Goal: Entertainment & Leisure: Consume media (video, audio)

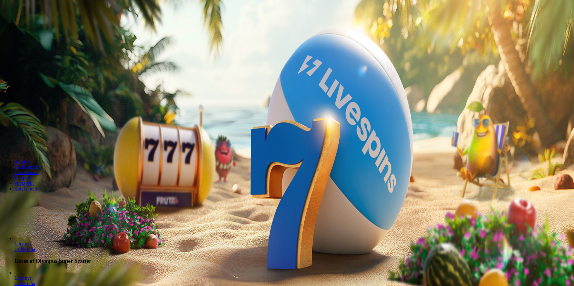
click at [32, 25] on button "Kirjaudu" at bounding box center [41, 22] width 19 height 6
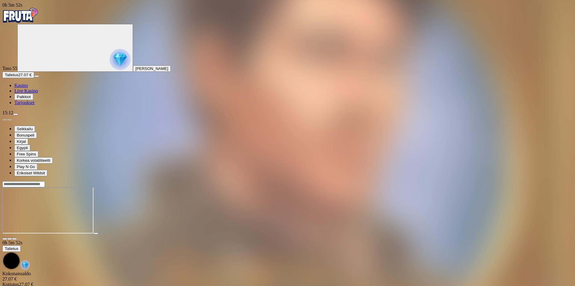
click at [405, 234] on div at bounding box center [287, 210] width 571 height 47
click at [5, 239] on span "close icon" at bounding box center [5, 239] width 0 height 0
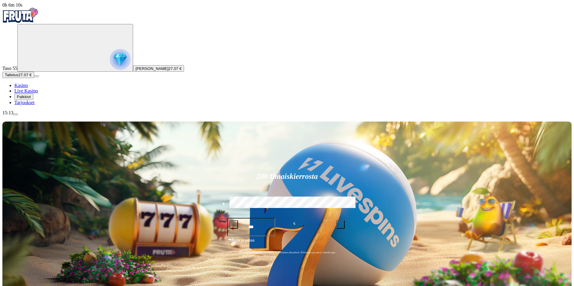
click at [18, 115] on button "menu" at bounding box center [15, 114] width 5 height 2
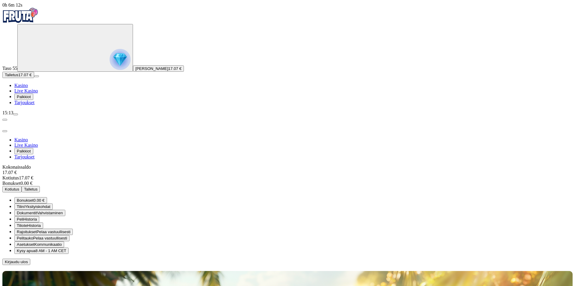
click at [28, 259] on span "Kirjaudu ulos" at bounding box center [16, 261] width 23 height 4
